Goal: Task Accomplishment & Management: Use online tool/utility

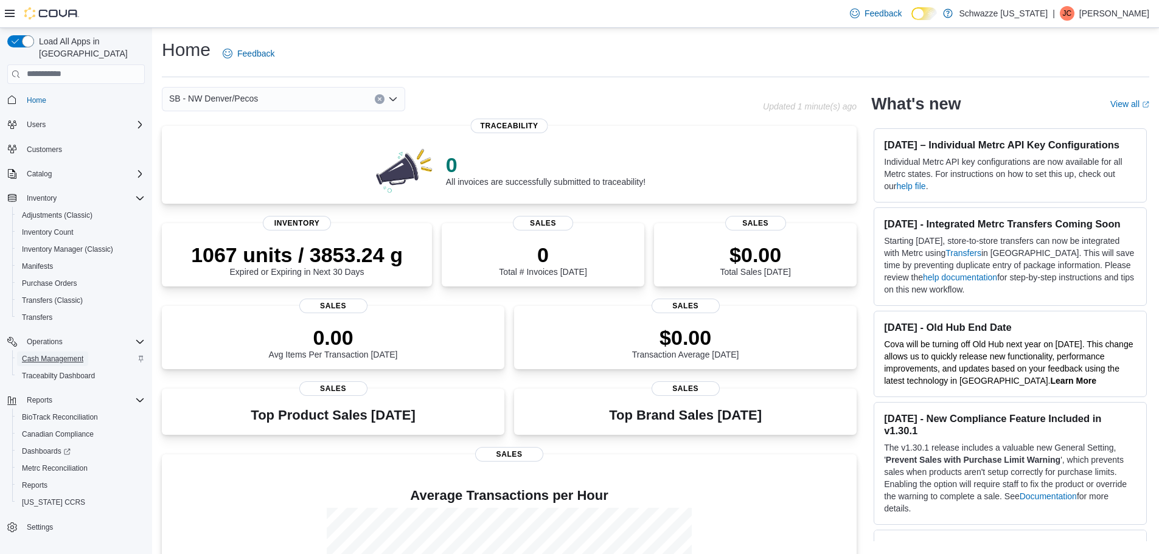
click at [33, 354] on span "Cash Management" at bounding box center [52, 359] width 61 height 10
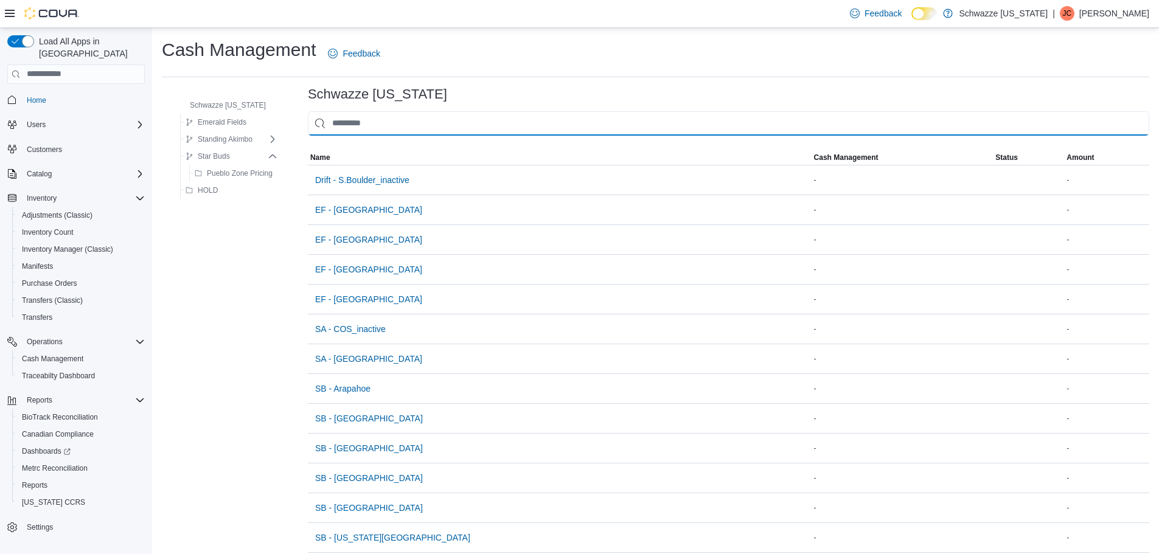
click at [339, 128] on input "This is a search bar. As you type, the results lower in the page will automatic…" at bounding box center [729, 123] width 842 height 24
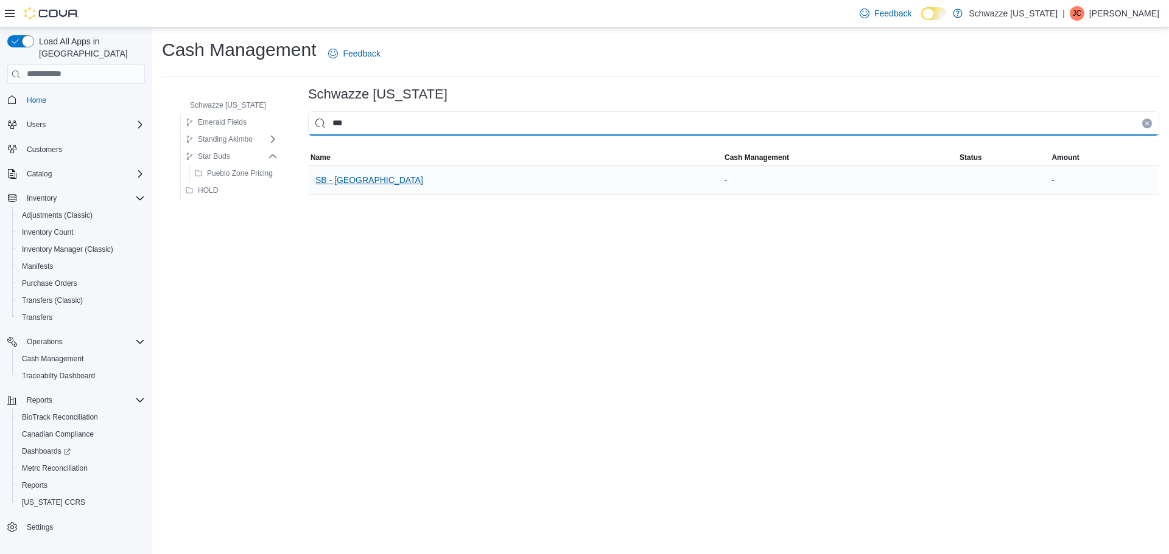
type input "***"
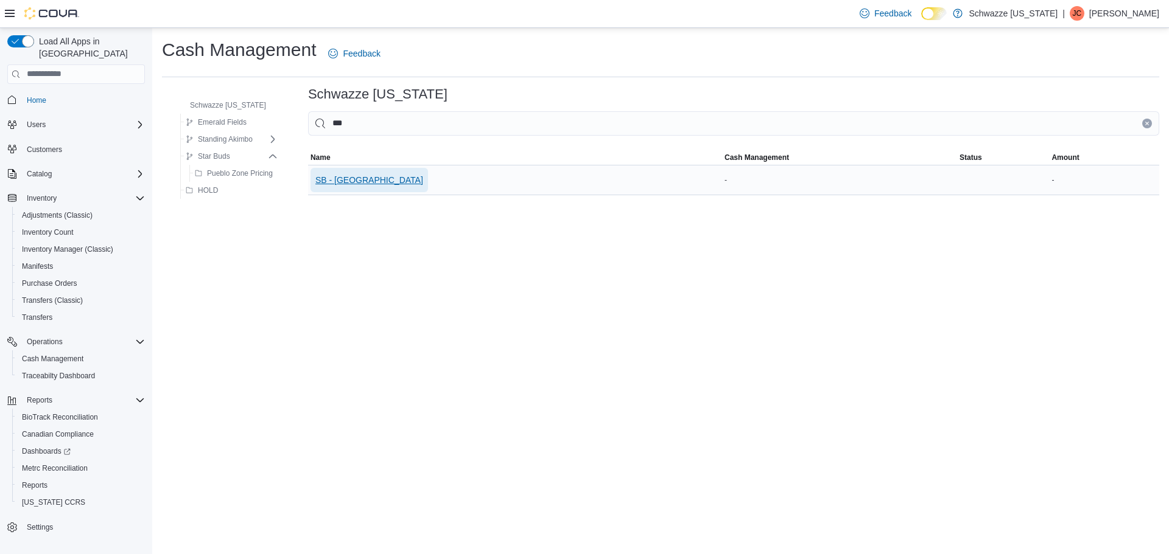
click at [346, 182] on span "SB - [GEOGRAPHIC_DATA]" at bounding box center [369, 180] width 108 height 12
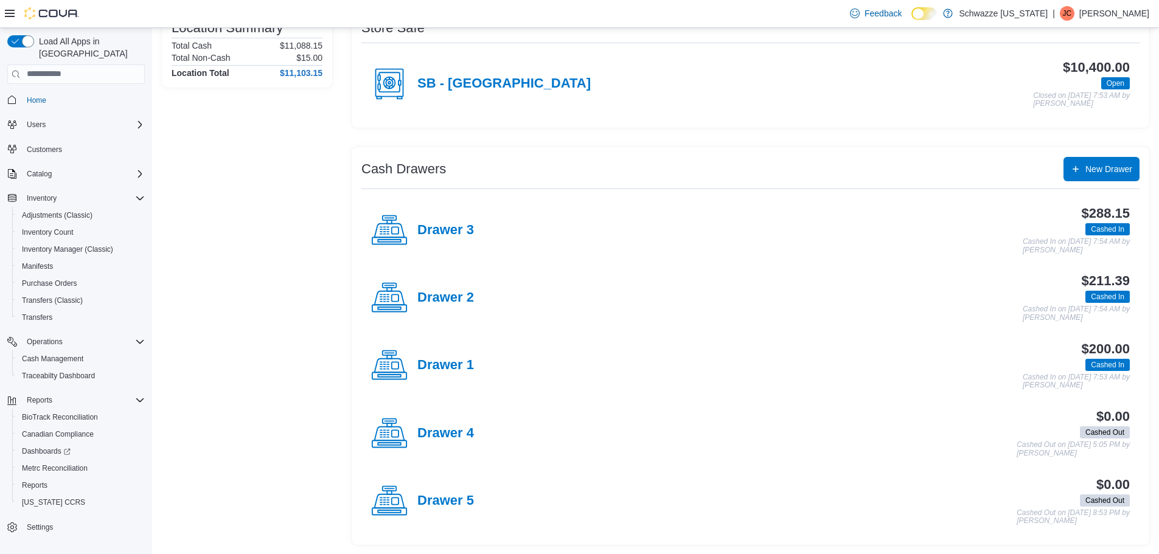
scroll to position [118, 0]
click at [442, 433] on h4 "Drawer 4" at bounding box center [445, 433] width 57 height 16
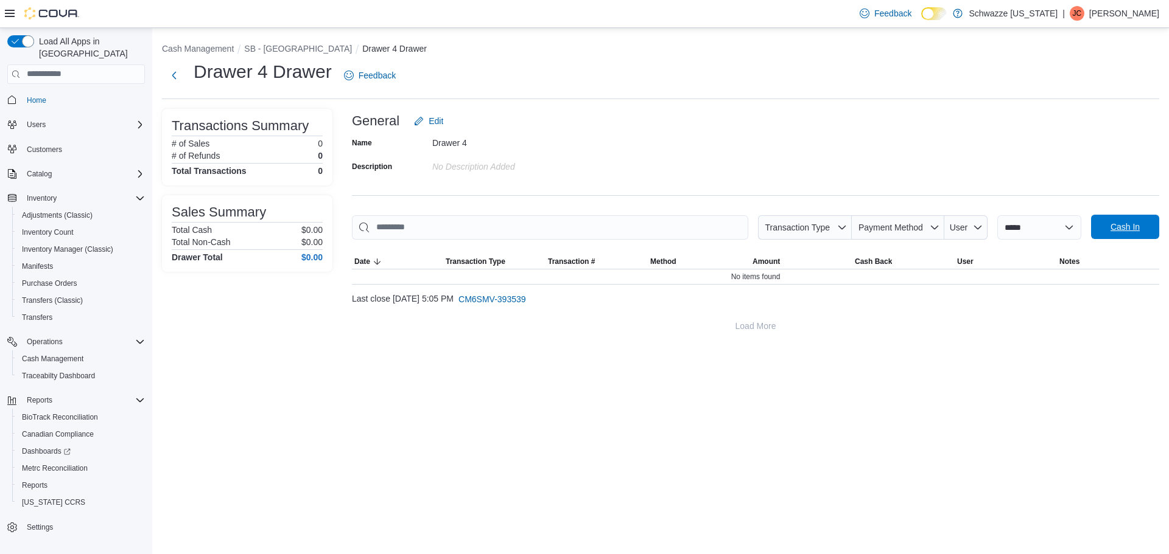
click at [1106, 225] on span "Cash In" at bounding box center [1125, 227] width 54 height 24
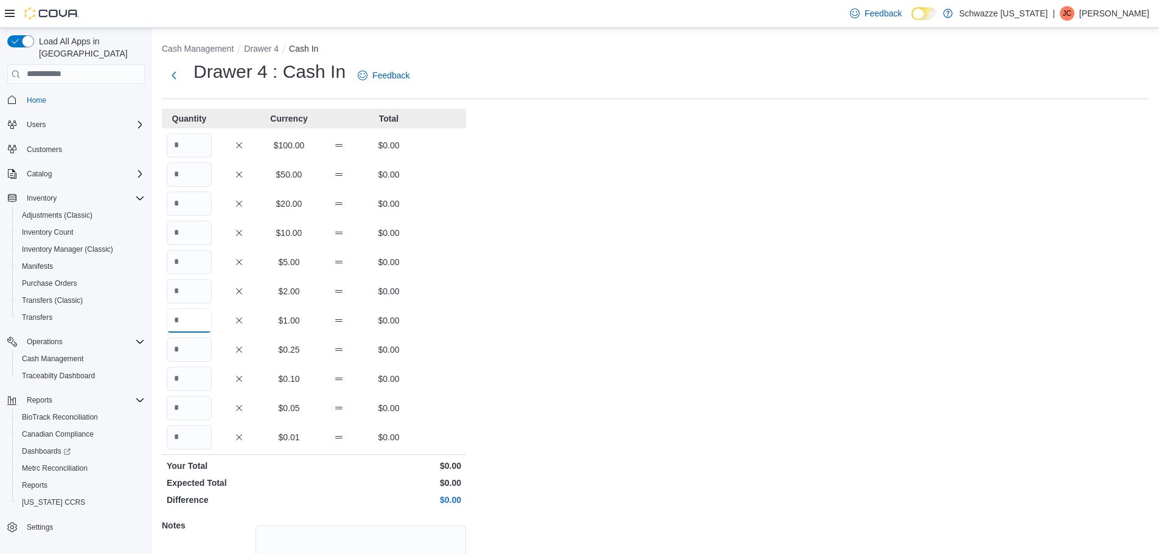
click at [186, 323] on input "Quantity" at bounding box center [189, 321] width 45 height 24
type input "***"
click at [601, 397] on div "Cash Management Drawer 4 Cash In Drawer 4 : Cash In Feedback Quantity Currency …" at bounding box center [655, 345] width 1007 height 635
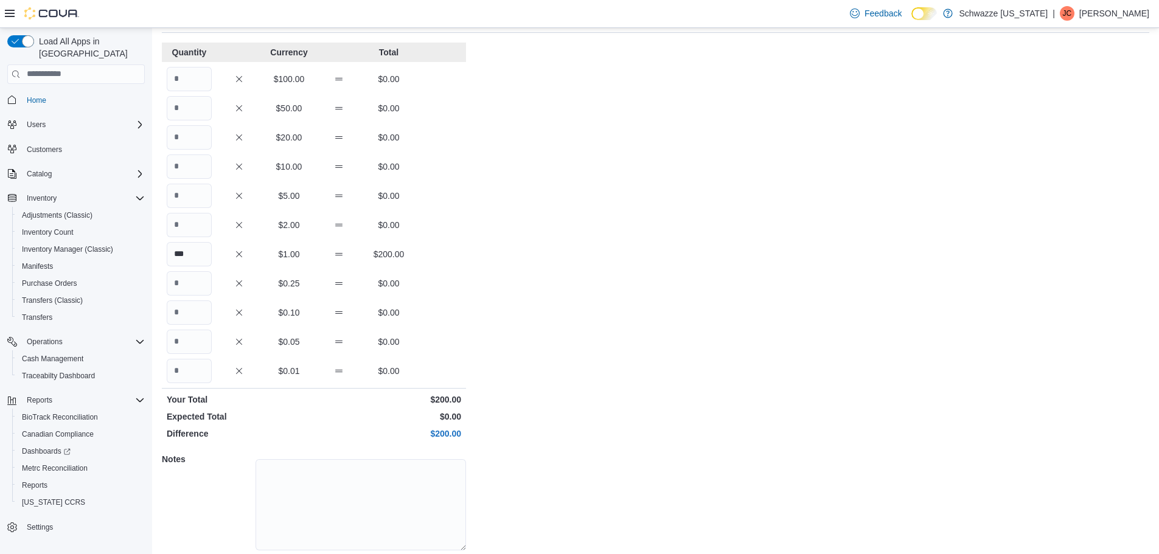
scroll to position [108, 0]
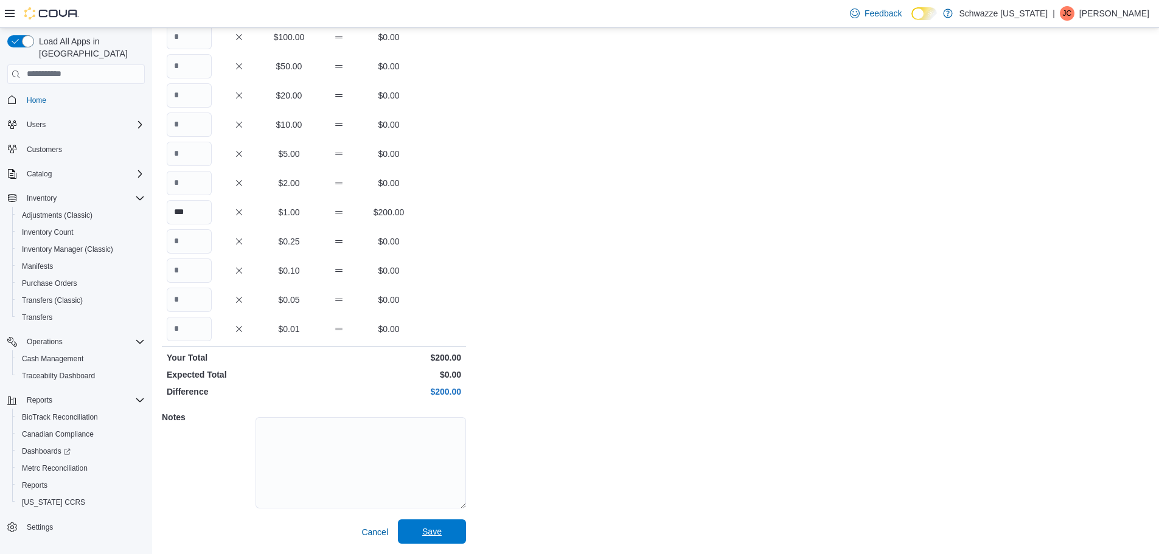
click at [444, 525] on span "Save" at bounding box center [432, 532] width 54 height 24
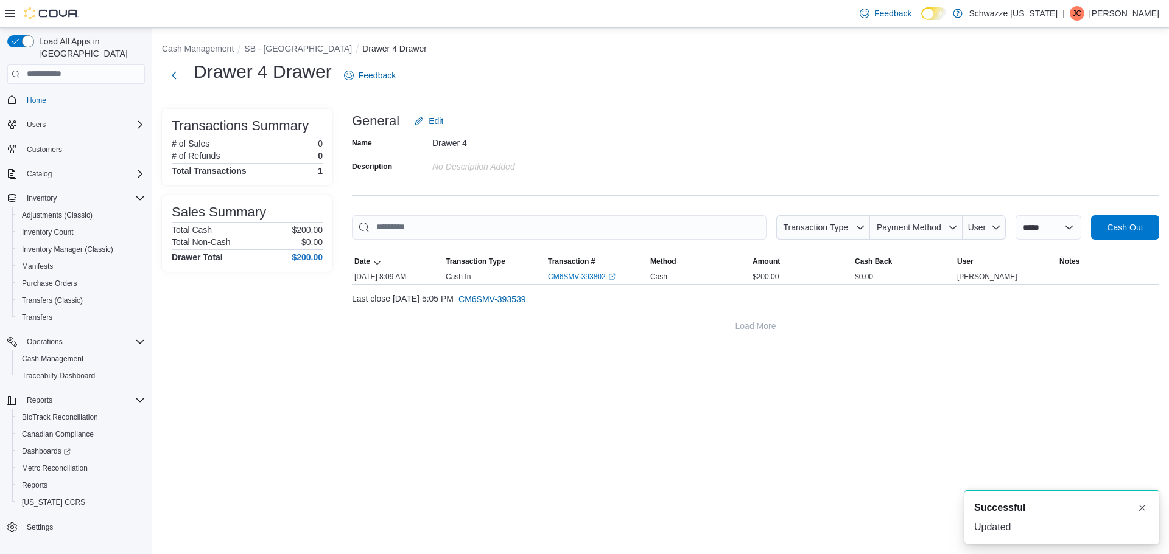
click at [269, 54] on li "SB - [GEOGRAPHIC_DATA]" at bounding box center [303, 49] width 118 height 12
click at [291, 47] on button "SB - [GEOGRAPHIC_DATA]" at bounding box center [298, 49] width 108 height 10
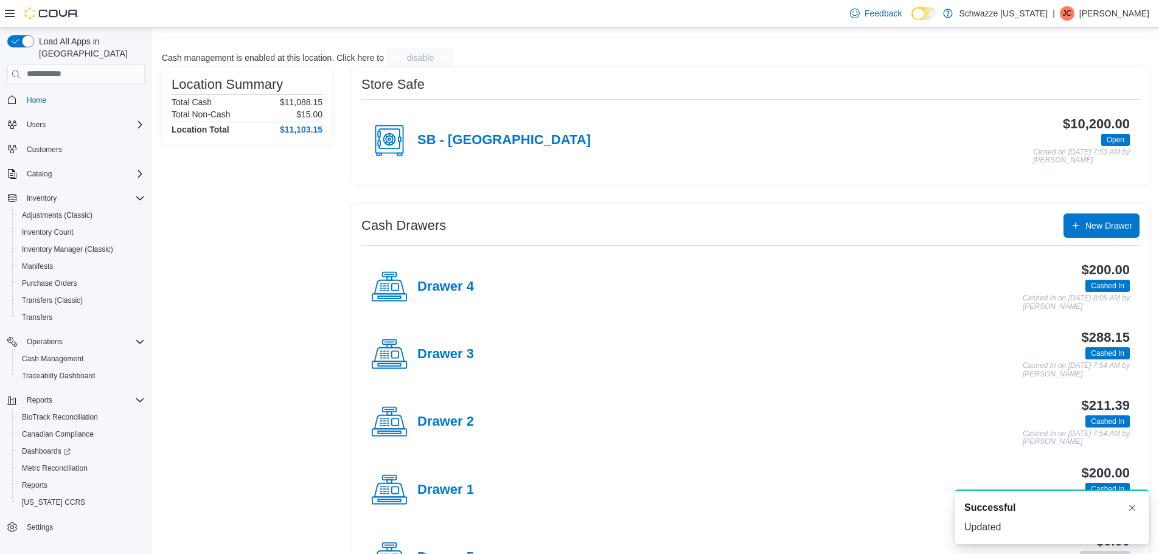
scroll to position [118, 0]
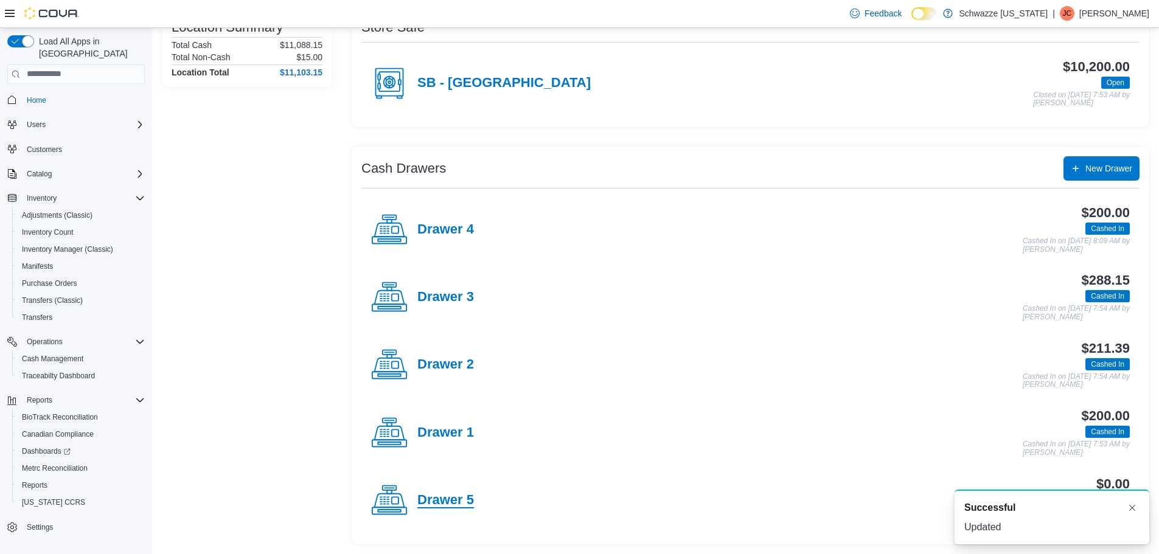
click at [448, 496] on h4 "Drawer 5" at bounding box center [445, 501] width 57 height 16
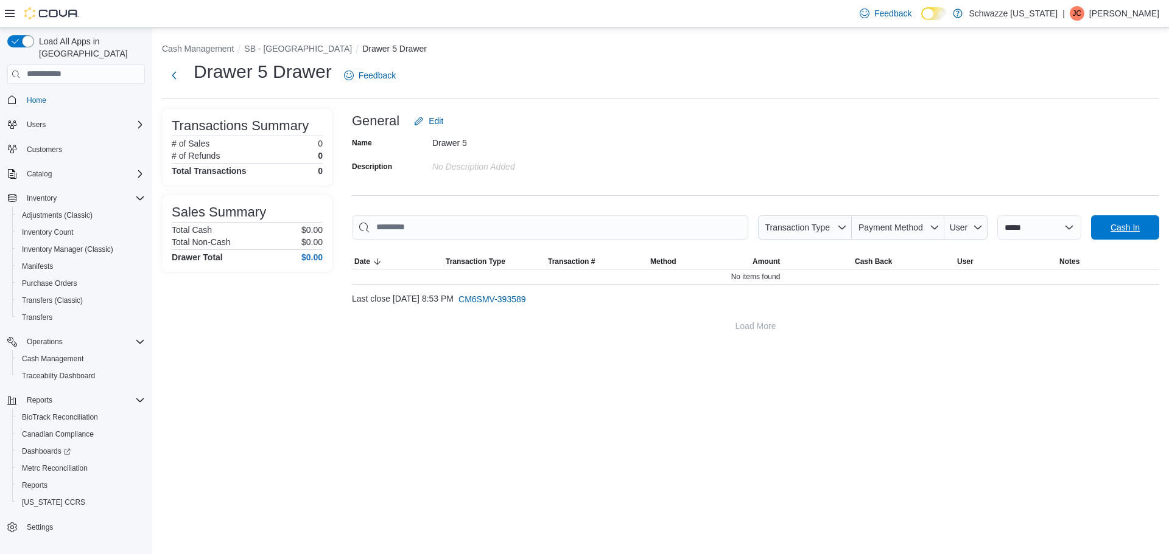
click at [1111, 237] on span "Cash In" at bounding box center [1125, 227] width 54 height 24
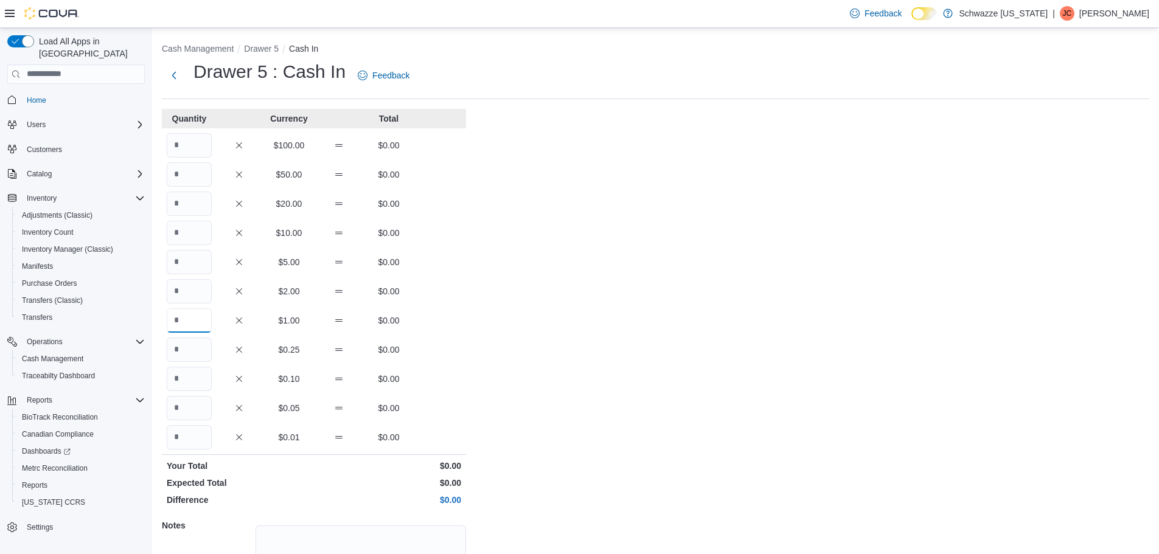
click at [201, 329] on input "Quantity" at bounding box center [189, 321] width 45 height 24
type input "***"
click at [675, 470] on div "Cash Management Drawer 5 Cash In Drawer 5 : Cash In Feedback Quantity Currency …" at bounding box center [655, 345] width 1007 height 635
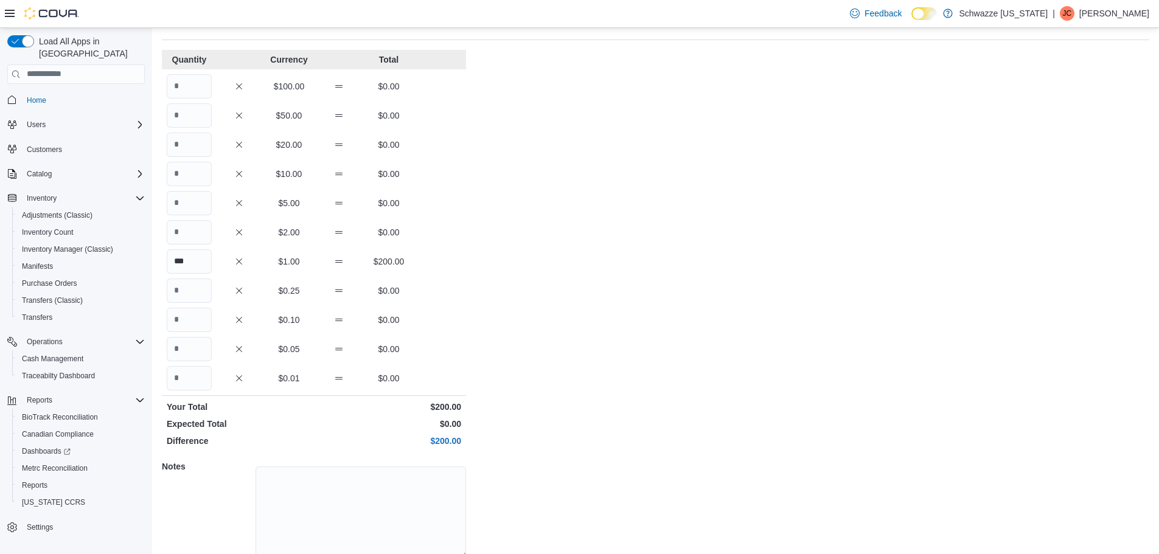
scroll to position [108, 0]
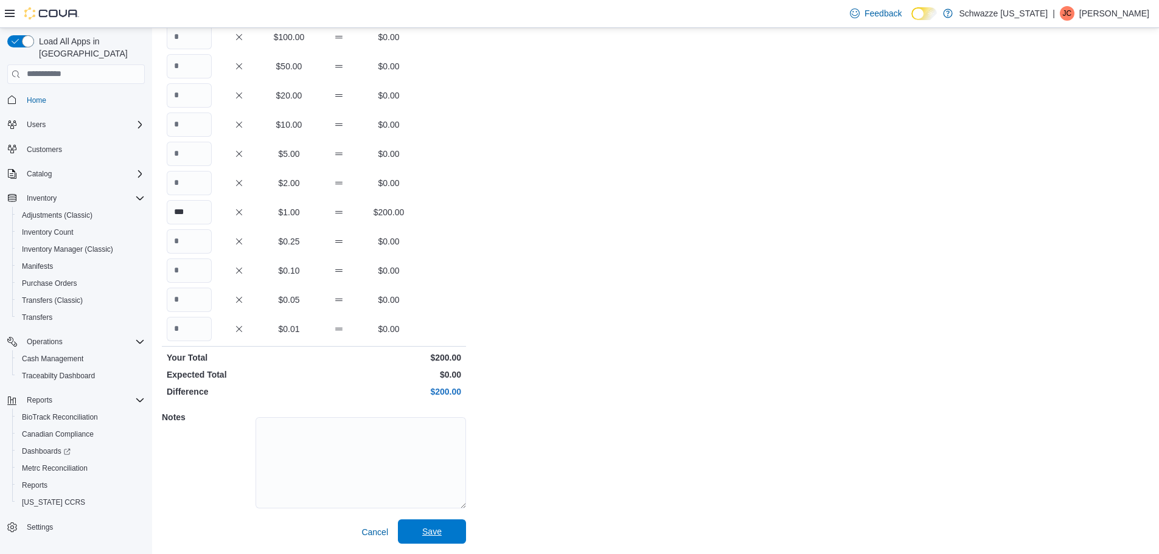
click at [417, 529] on span "Save" at bounding box center [432, 532] width 54 height 24
